Goal: Information Seeking & Learning: Learn about a topic

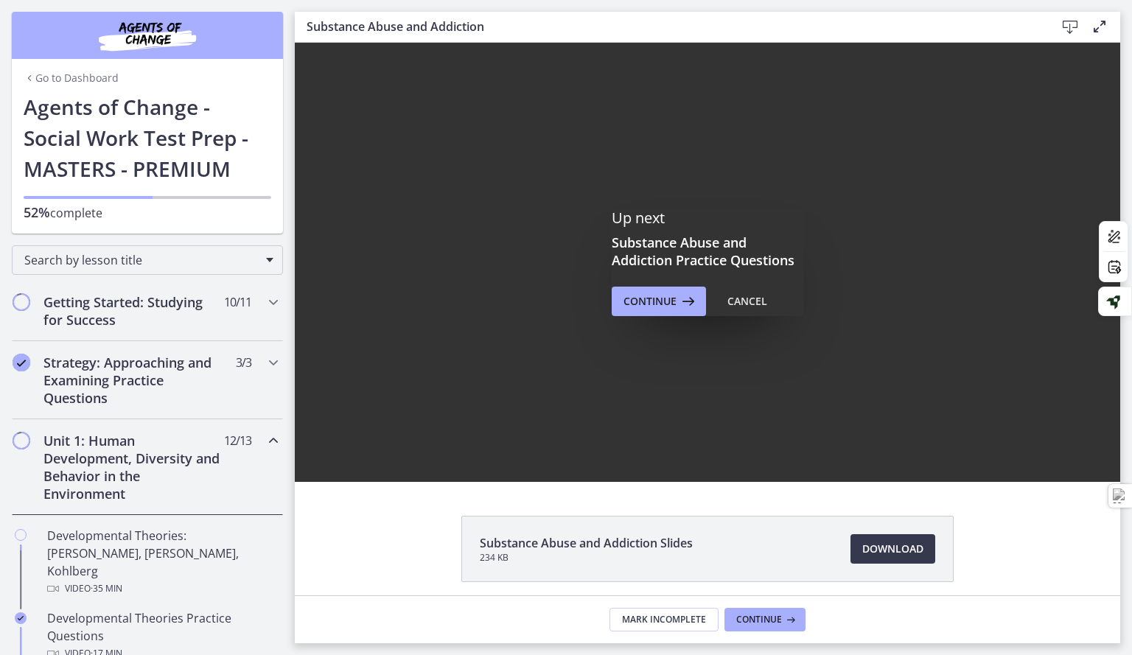
scroll to position [674, 0]
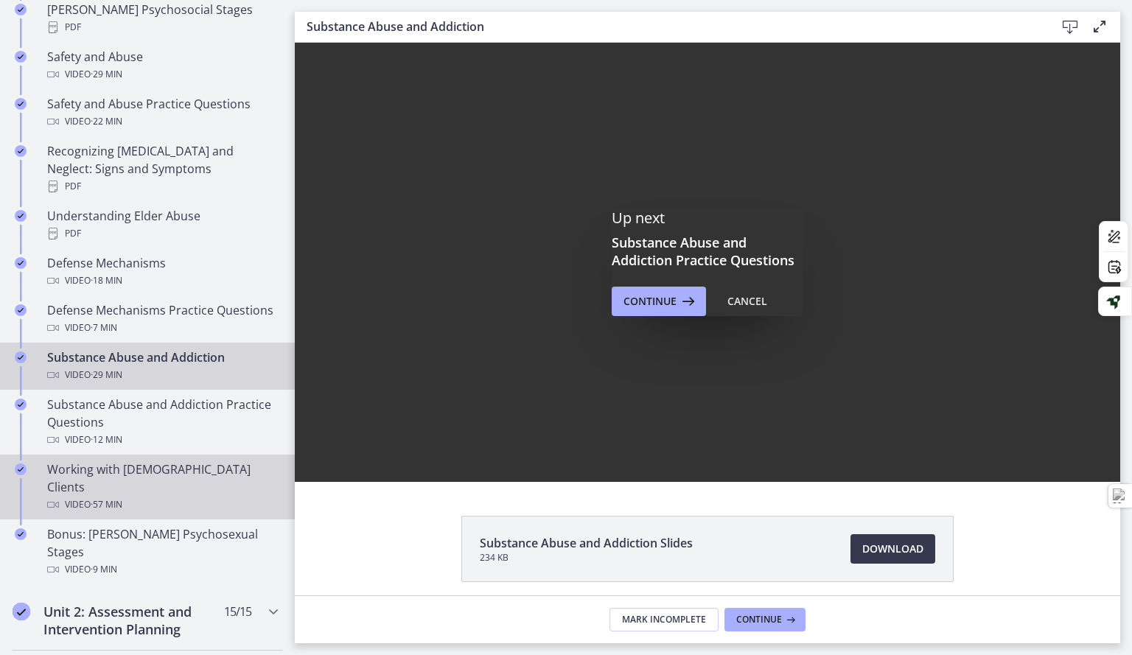
click at [204, 474] on div "Working with [DEMOGRAPHIC_DATA] Clients Video · 57 min" at bounding box center [162, 487] width 230 height 53
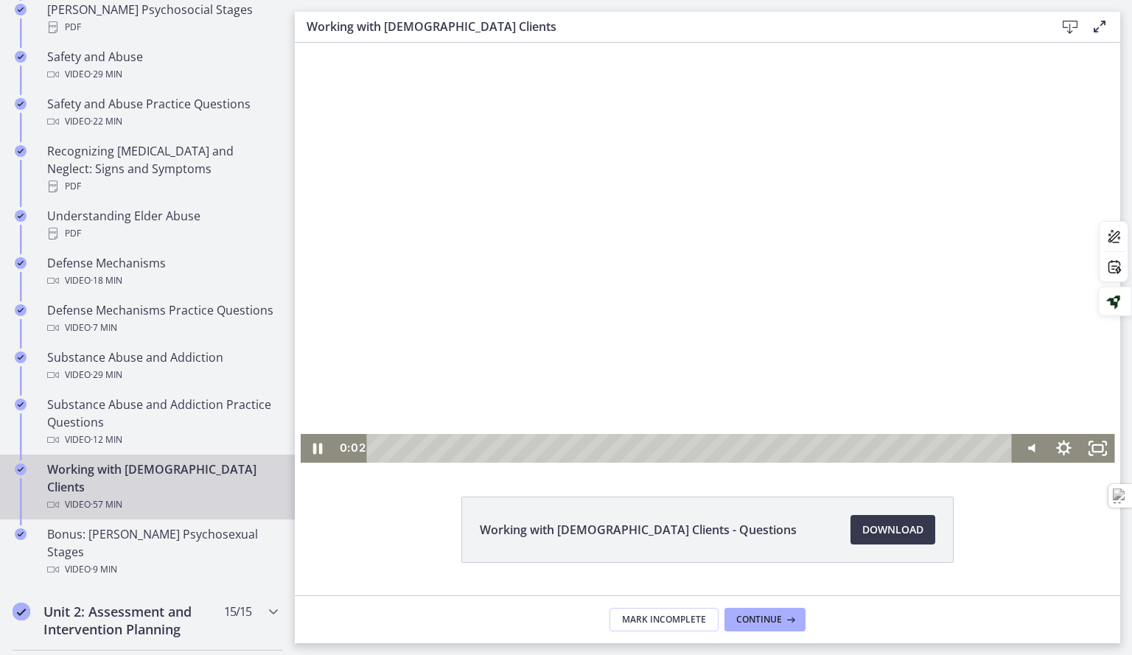
click at [669, 359] on div at bounding box center [708, 253] width 815 height 420
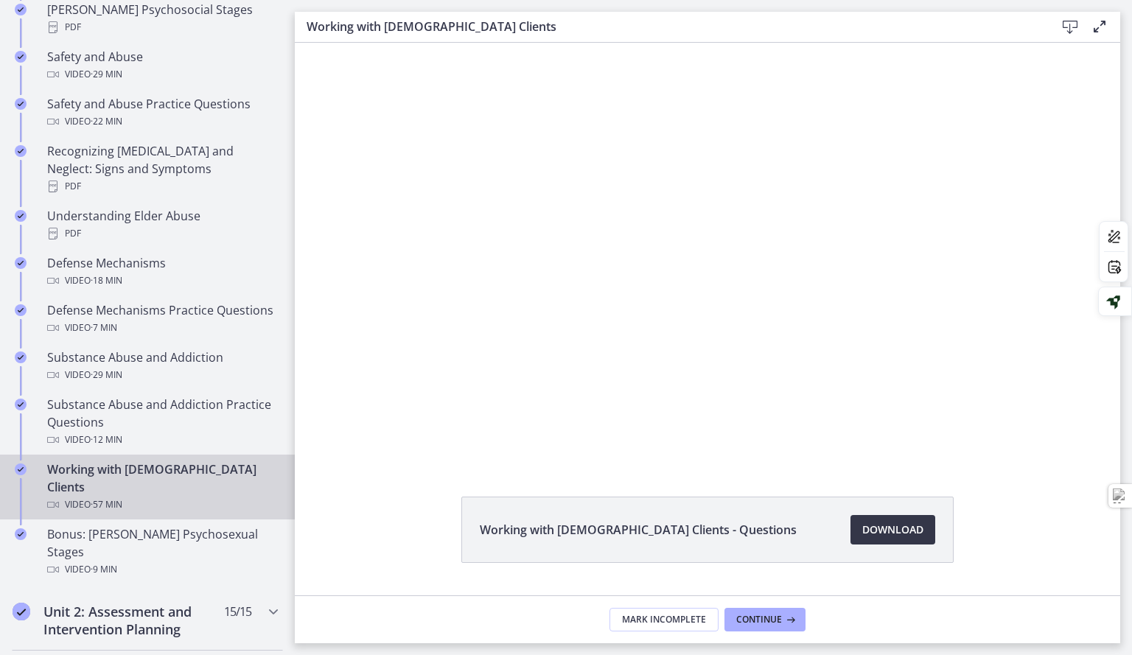
click at [865, 533] on span "Download Opens in a new window" at bounding box center [893, 530] width 61 height 18
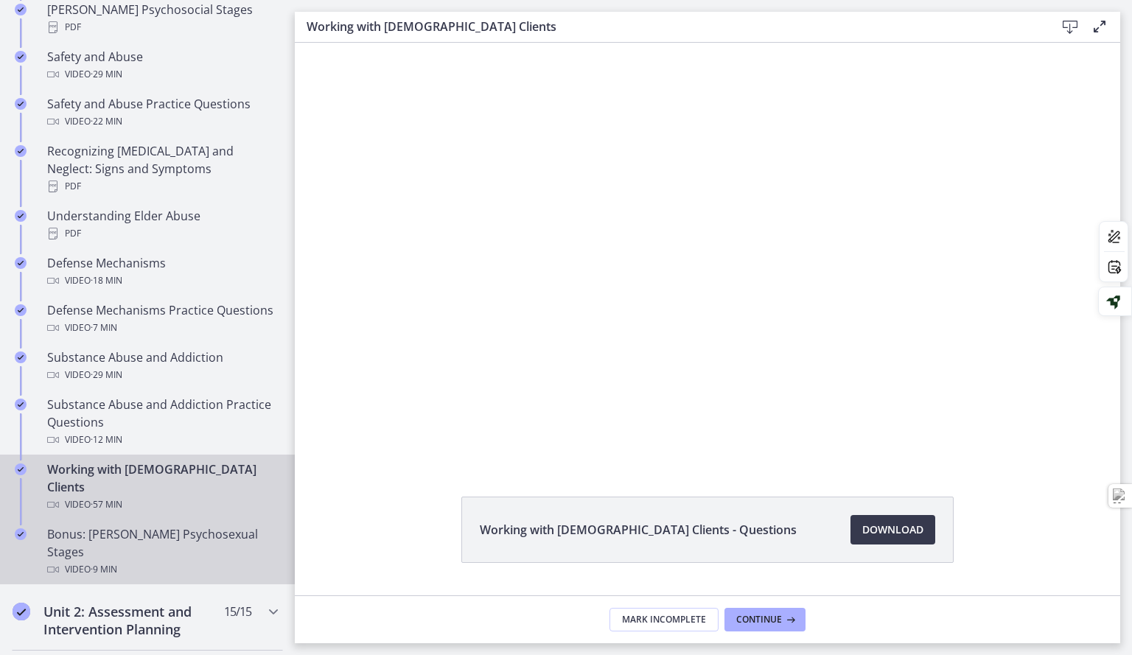
click at [218, 561] on div "Video · 9 min" at bounding box center [162, 570] width 230 height 18
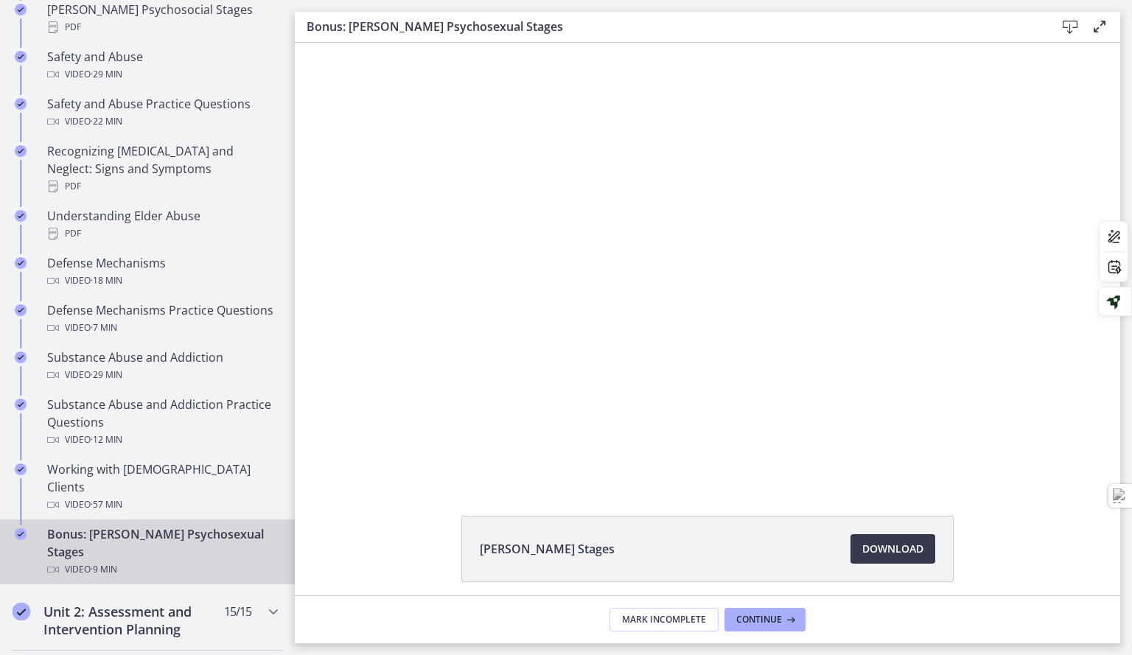
click at [641, 366] on div at bounding box center [707, 262] width 781 height 439
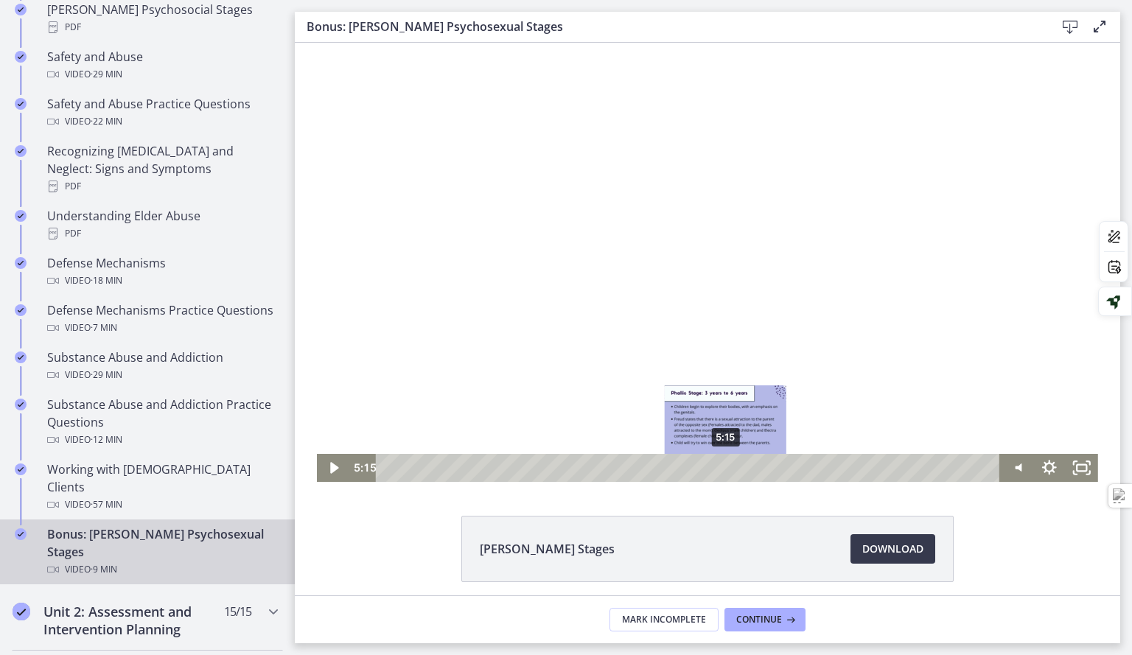
click at [721, 466] on div "5:15" at bounding box center [690, 468] width 604 height 28
